Goal: Task Accomplishment & Management: Complete application form

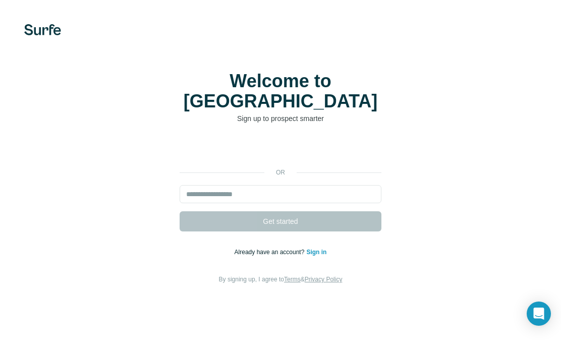
click at [341, 231] on form "Get started" at bounding box center [281, 208] width 202 height 46
click at [309, 231] on form "Get started" at bounding box center [281, 208] width 202 height 46
click at [313, 231] on form "Get started" at bounding box center [281, 208] width 202 height 46
click at [315, 231] on form "Get started" at bounding box center [281, 208] width 202 height 46
click at [297, 203] on input "email" at bounding box center [281, 194] width 202 height 18
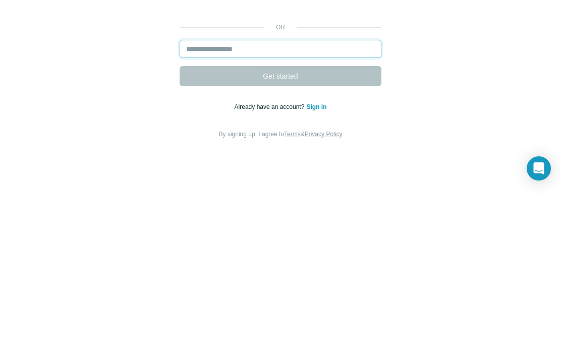
type input "**********"
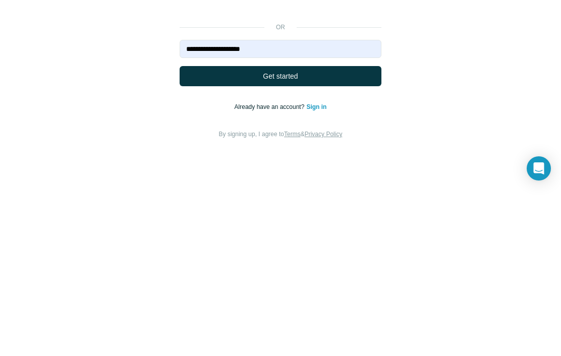
scroll to position [42, 0]
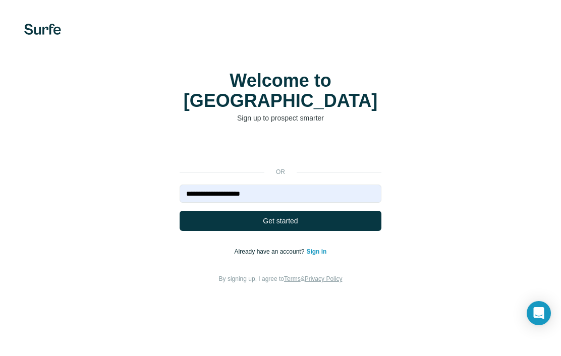
click at [324, 211] on button "Get started" at bounding box center [281, 221] width 202 height 20
click at [329, 211] on button "Get started" at bounding box center [281, 221] width 202 height 20
click at [268, 185] on input "**********" at bounding box center [281, 194] width 202 height 18
click at [324, 211] on button "Get started" at bounding box center [281, 221] width 202 height 20
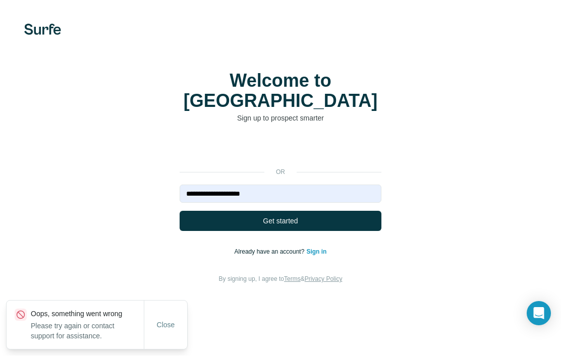
click at [309, 139] on div "Google でログイン。新しいタブで開きます" at bounding box center [281, 150] width 202 height 22
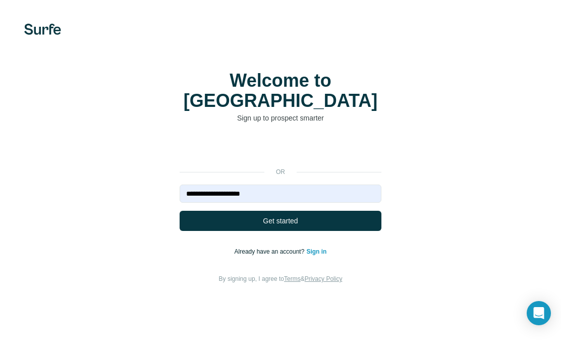
click at [318, 211] on button "Get started" at bounding box center [281, 221] width 202 height 20
